Goal: Task Accomplishment & Management: Use online tool/utility

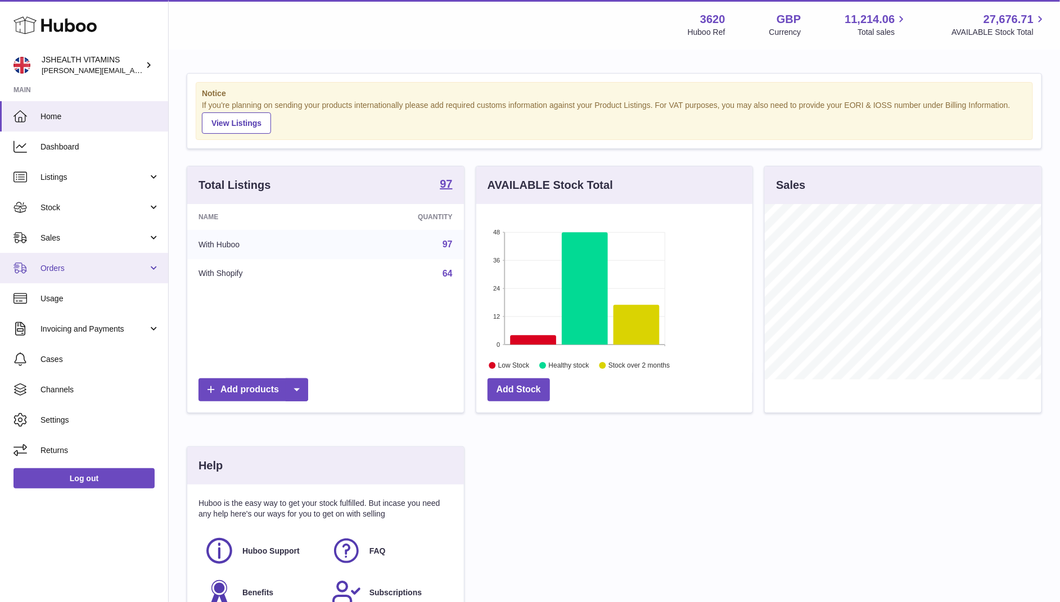
scroll to position [175, 277]
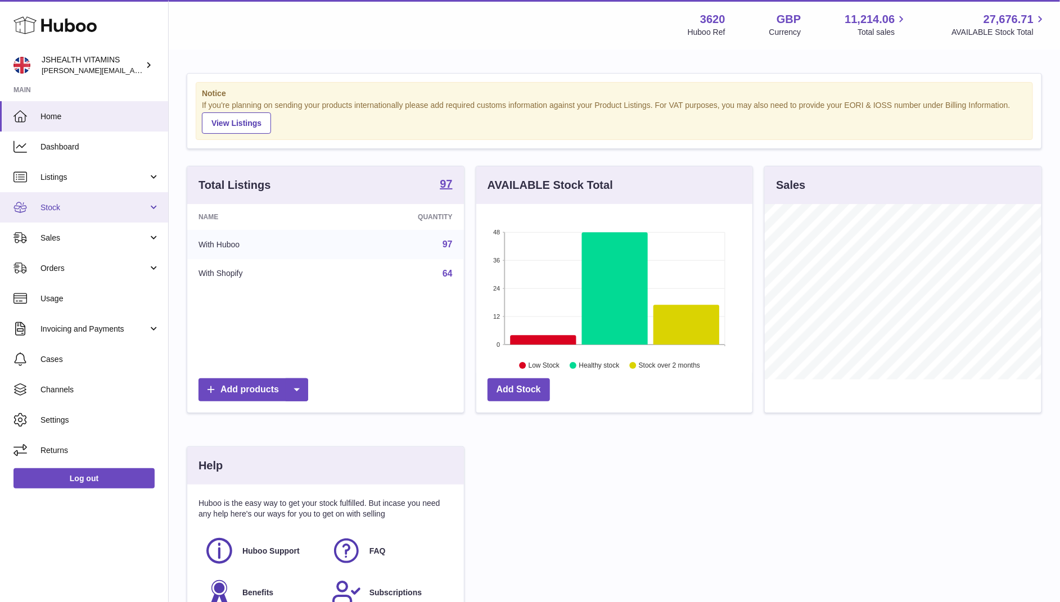
click at [85, 222] on link "Stock" at bounding box center [84, 207] width 168 height 30
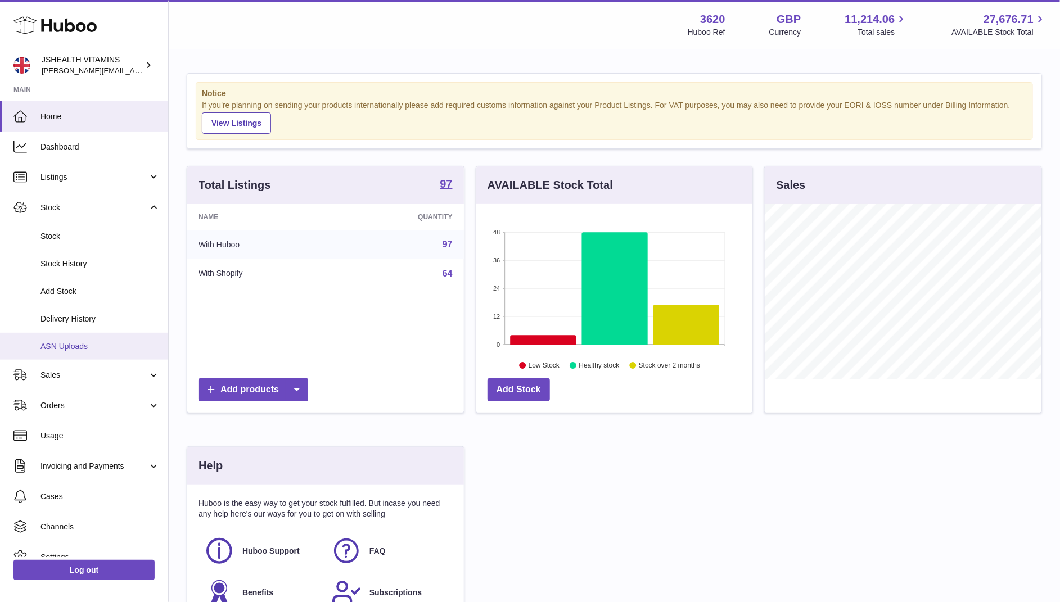
click at [84, 336] on link "ASN Uploads" at bounding box center [84, 347] width 168 height 28
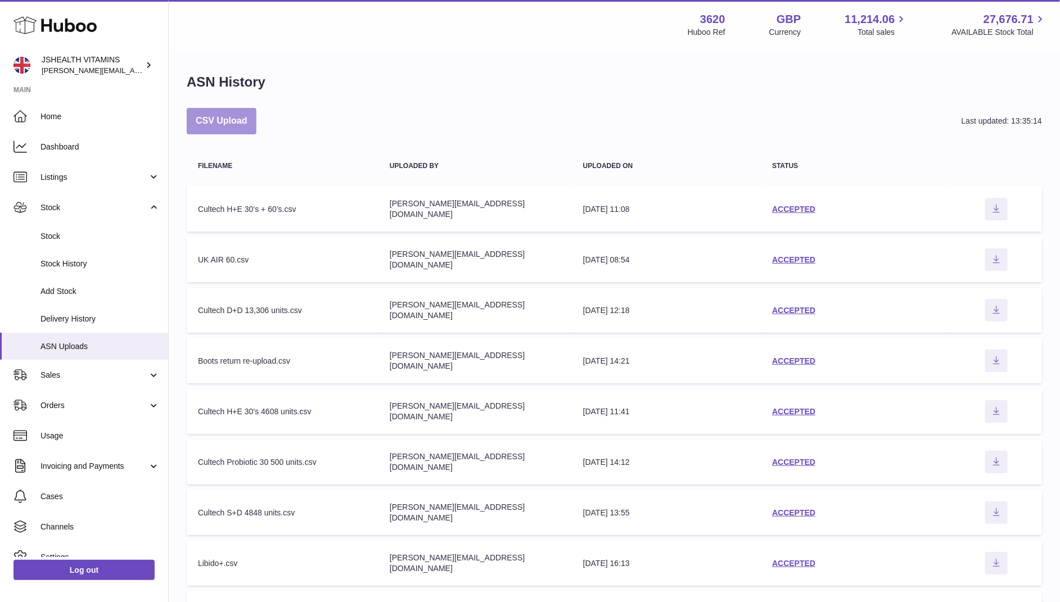
click at [222, 125] on button "CSV Upload" at bounding box center [222, 121] width 70 height 26
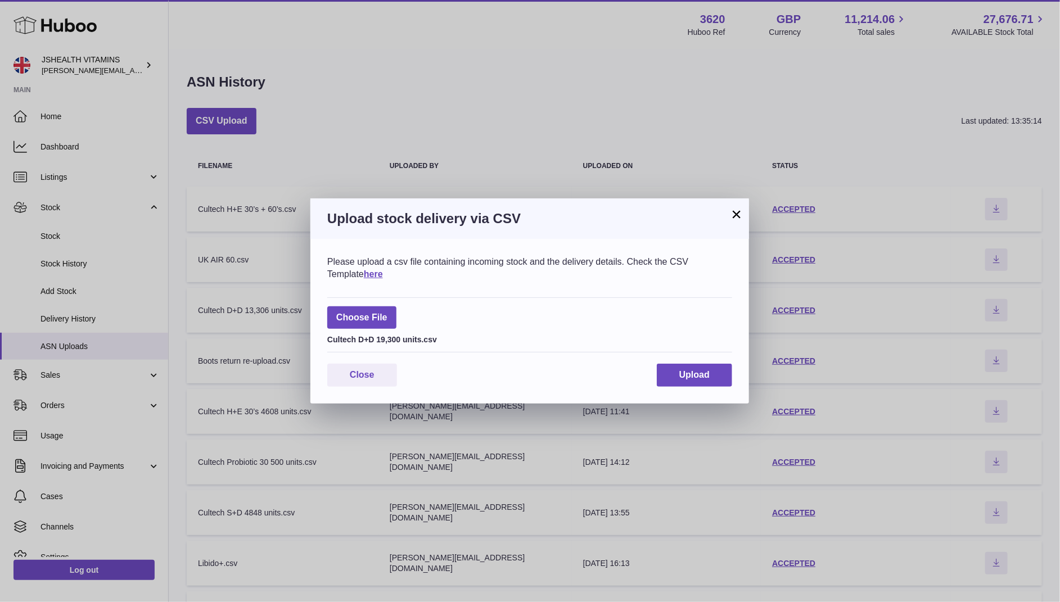
click at [677, 391] on div "Please upload a csv file containing incoming stock and the delivery details. Ch…" at bounding box center [529, 321] width 439 height 165
click at [688, 378] on span "Upload" at bounding box center [694, 375] width 30 height 10
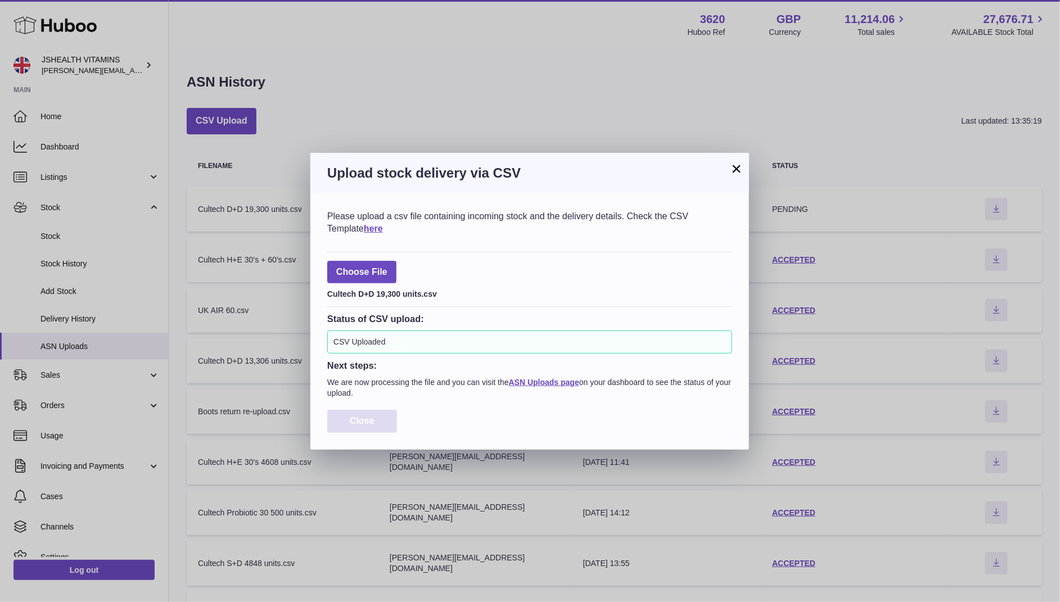
click at [367, 412] on button "Close" at bounding box center [362, 421] width 70 height 23
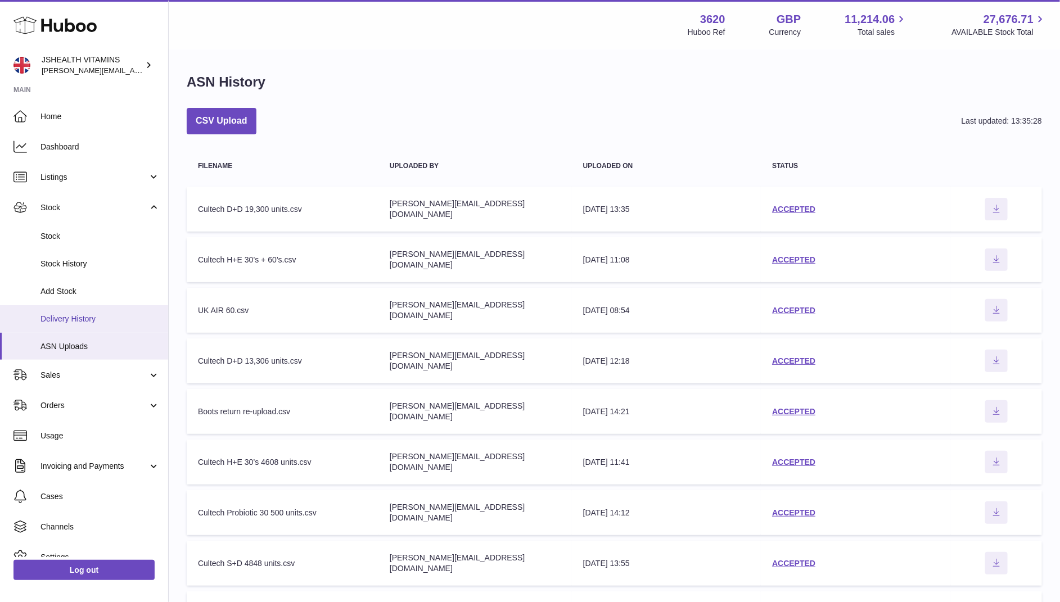
click at [120, 318] on span "Delivery History" at bounding box center [99, 319] width 119 height 11
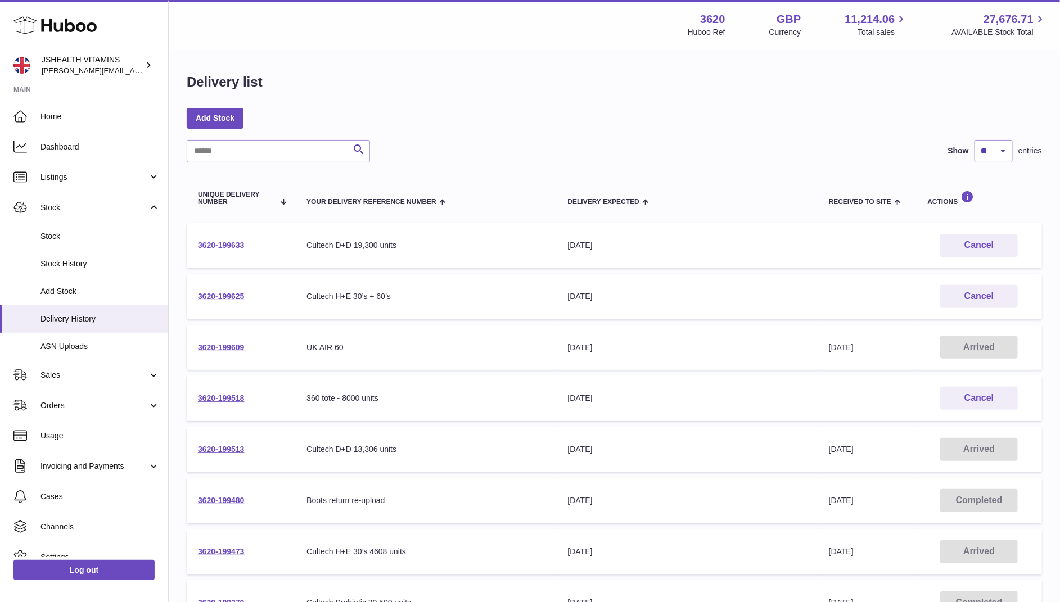
click at [239, 241] on link "3620-199633" at bounding box center [221, 245] width 47 height 9
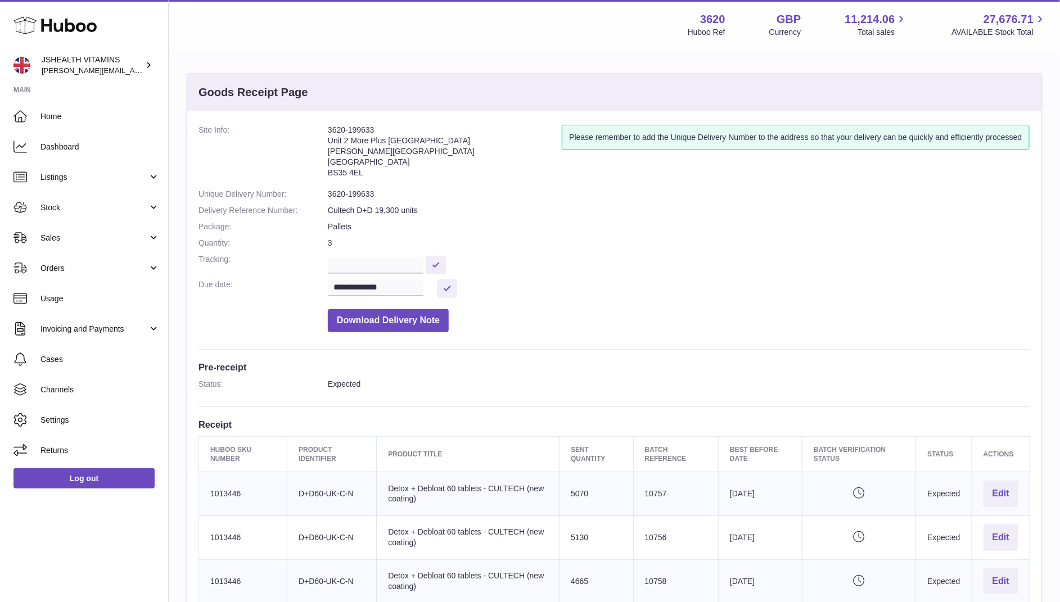
click at [353, 193] on dd "3620-199633" at bounding box center [679, 194] width 702 height 11
copy dl "3620-199633"
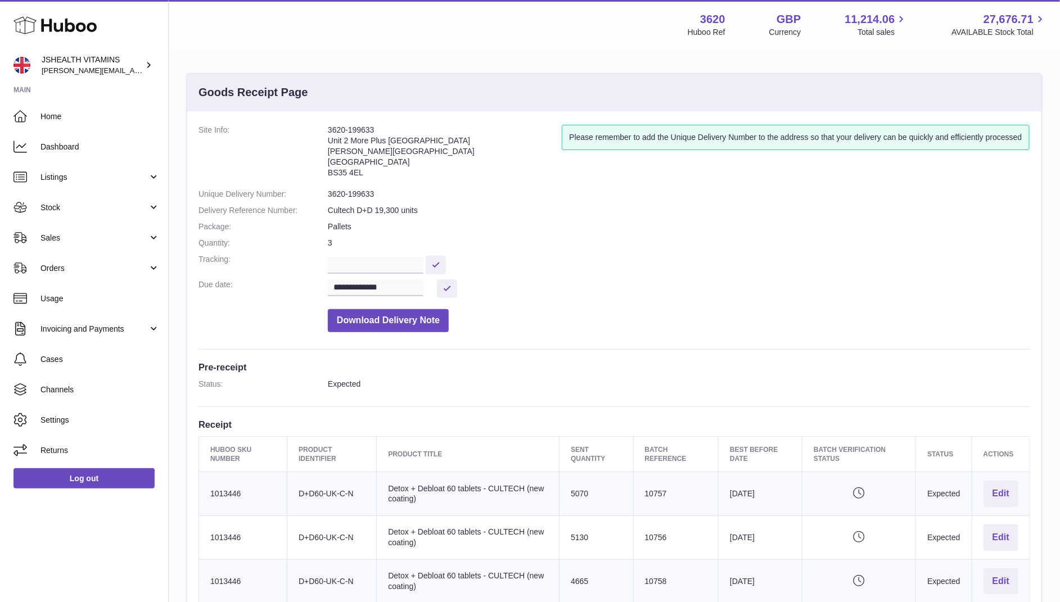
click at [382, 213] on dd "Cultech D+D 19,300 units" at bounding box center [679, 210] width 702 height 11
copy dd "19,300"
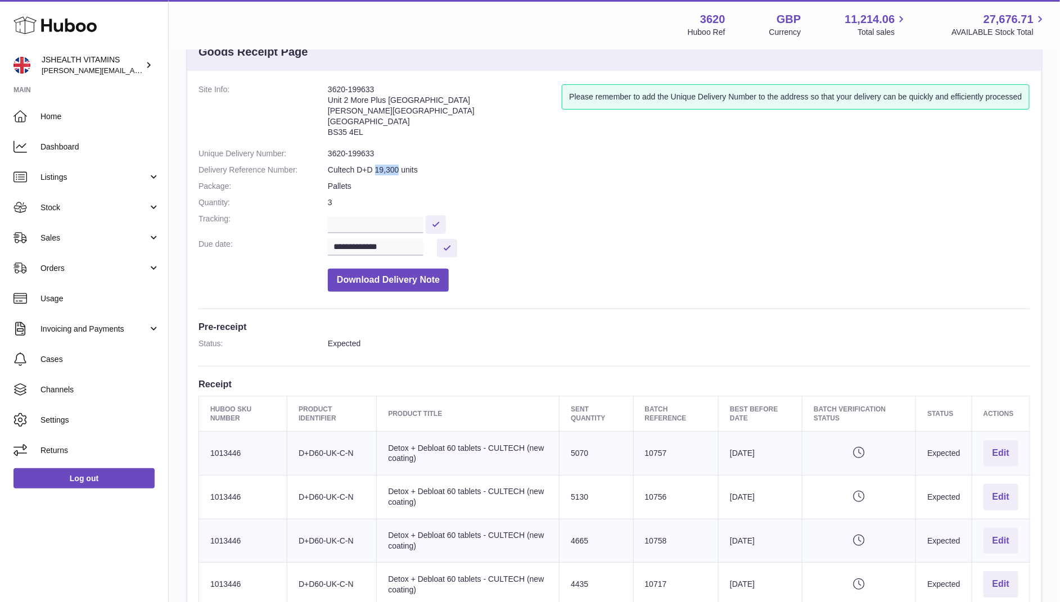
scroll to position [41, 0]
drag, startPoint x: 429, startPoint y: 457, endPoint x: 408, endPoint y: 447, distance: 22.9
click at [408, 447] on td "Product title Detox + Debloat 60 tablets - CULTECH (new coating)" at bounding box center [468, 453] width 183 height 44
copy td "+ Debloat 60 tablets - CULTECH (new coating)"
click at [224, 449] on td "Huboo SKU Number 1013446" at bounding box center [243, 453] width 88 height 44
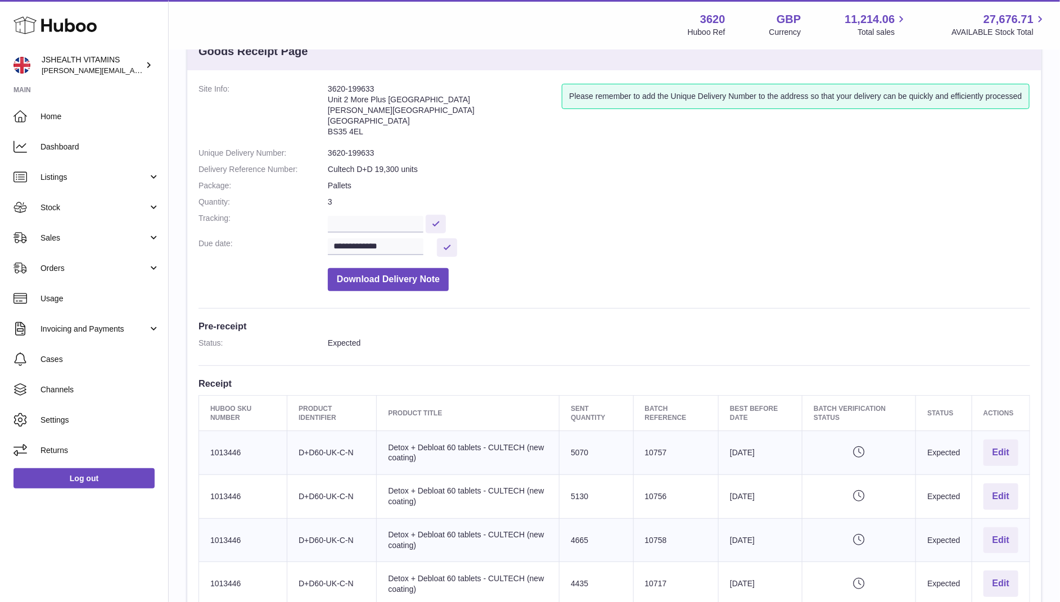
click at [224, 449] on td "Huboo SKU Number 1013446" at bounding box center [243, 453] width 88 height 44
copy td "1013446"
